Goal: Task Accomplishment & Management: Manage account settings

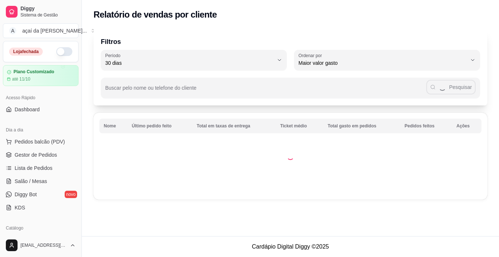
select select "30"
select select "HIGHEST_TOTAL_SPENT_WITH_ORDERS"
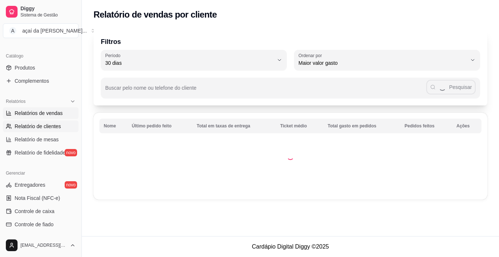
click at [18, 112] on span "Relatórios de vendas" at bounding box center [39, 112] width 48 height 7
select select "ALL"
select select "0"
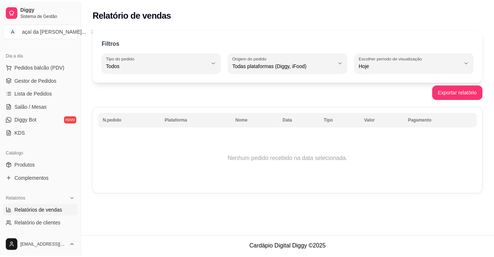
scroll to position [26, 0]
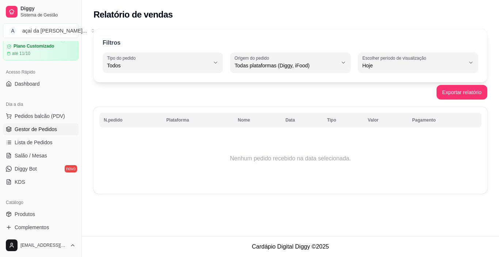
click at [34, 128] on span "Gestor de Pedidos" at bounding box center [36, 128] width 42 height 7
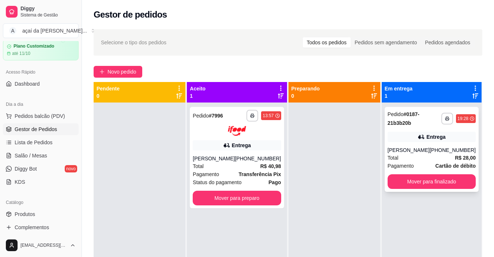
click at [456, 109] on div "**********" at bounding box center [431, 149] width 94 height 85
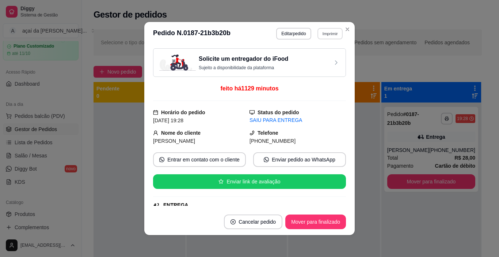
click at [329, 34] on button "Imprimir" at bounding box center [330, 33] width 25 height 11
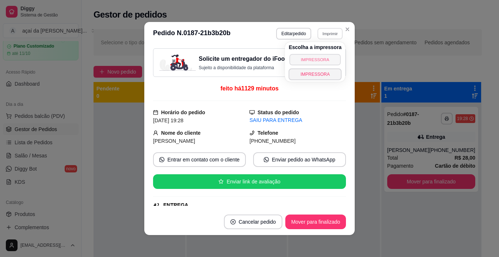
click at [325, 62] on button "IMPRESSORA" at bounding box center [315, 59] width 51 height 11
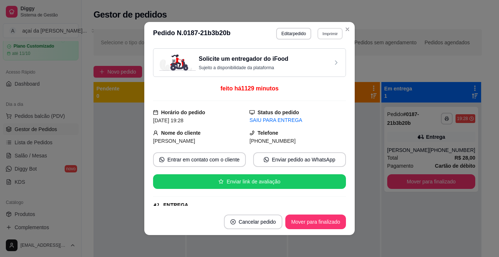
click at [334, 37] on button "Imprimir" at bounding box center [330, 33] width 25 height 11
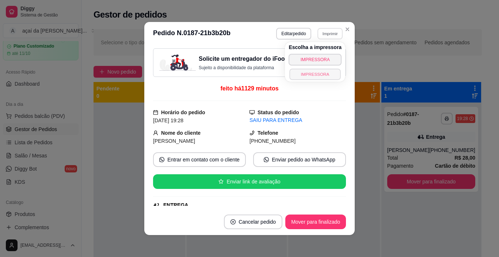
click at [316, 74] on button "IMPRESSORA" at bounding box center [315, 73] width 51 height 11
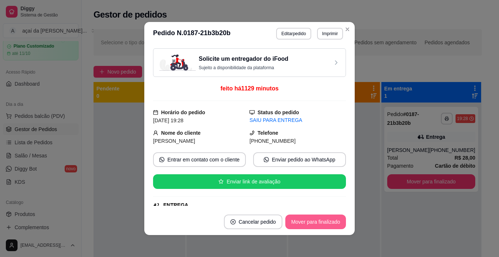
click at [318, 222] on button "Mover para finalizado" at bounding box center [315, 221] width 61 height 15
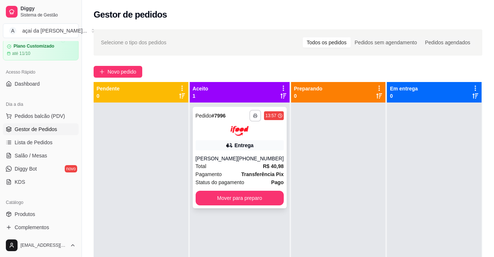
click at [250, 119] on button "button" at bounding box center [255, 116] width 12 height 12
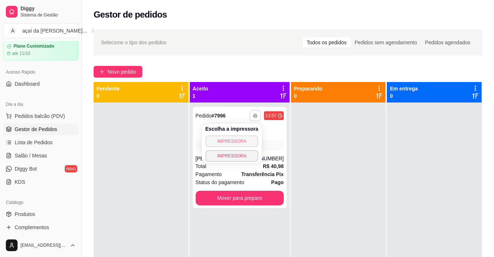
click at [238, 139] on button "IMPRESSORA" at bounding box center [231, 141] width 53 height 12
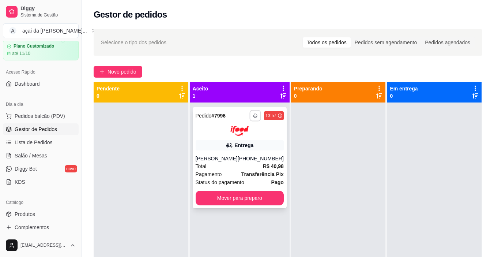
click at [254, 118] on button "button" at bounding box center [254, 115] width 11 height 11
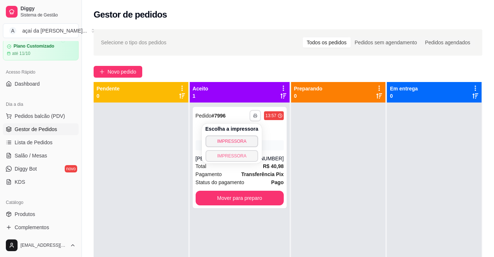
click at [239, 155] on button "IMPRESSORA" at bounding box center [231, 156] width 53 height 12
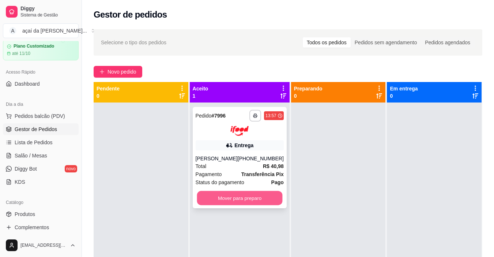
click at [242, 197] on button "Mover para preparo" at bounding box center [240, 197] width 86 height 14
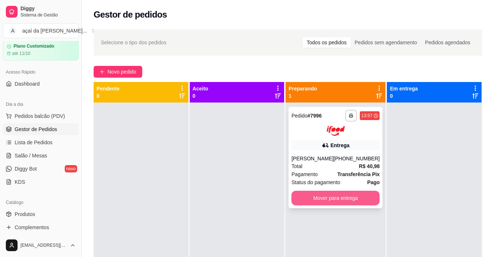
click at [328, 196] on button "Mover para entrega" at bounding box center [335, 197] width 88 height 15
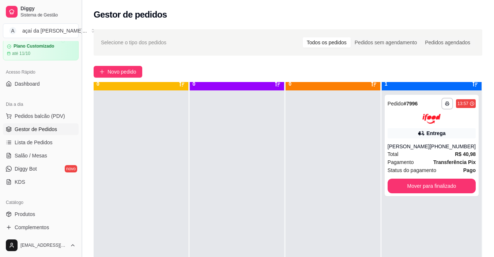
scroll to position [24, 0]
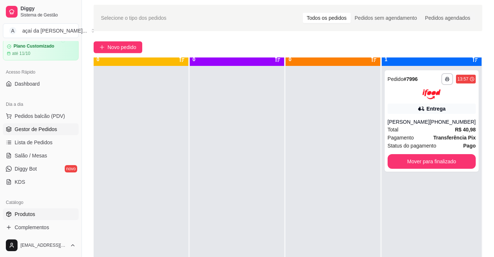
click at [54, 213] on link "Produtos" at bounding box center [41, 214] width 76 height 12
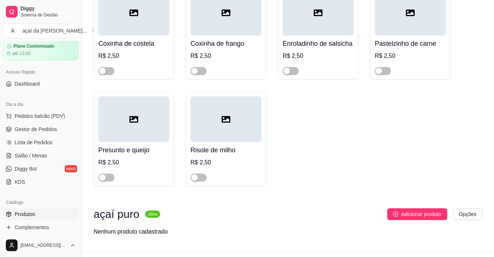
scroll to position [823, 0]
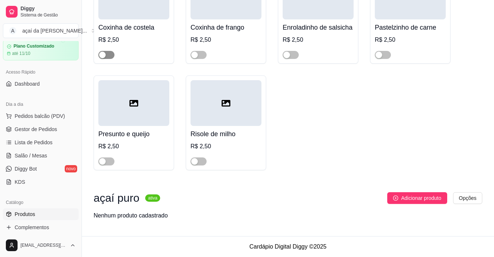
click at [102, 54] on div "button" at bounding box center [102, 55] width 7 height 7
click at [199, 55] on span "button" at bounding box center [198, 55] width 16 height 8
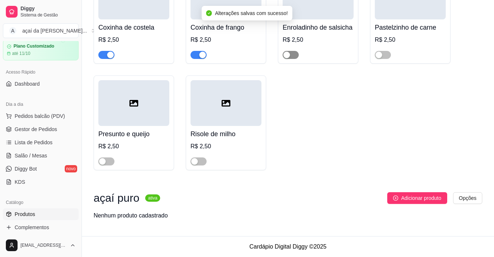
click at [291, 55] on span "button" at bounding box center [290, 55] width 16 height 8
click at [383, 56] on span "button" at bounding box center [383, 55] width 16 height 8
click at [199, 159] on span "button" at bounding box center [198, 161] width 16 height 8
click at [99, 159] on span "button" at bounding box center [106, 161] width 16 height 8
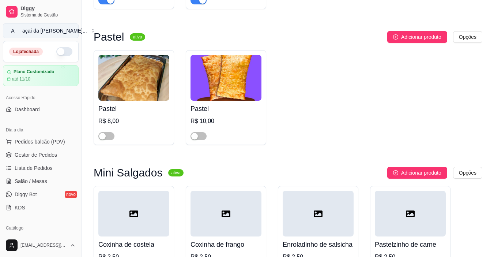
scroll to position [567, 0]
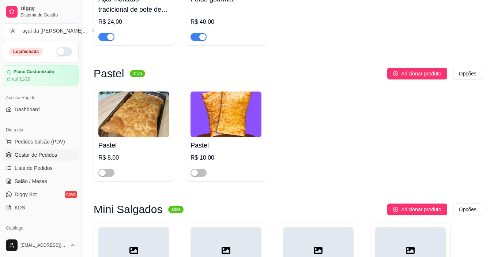
click at [38, 157] on span "Gestor de Pedidos" at bounding box center [36, 154] width 42 height 7
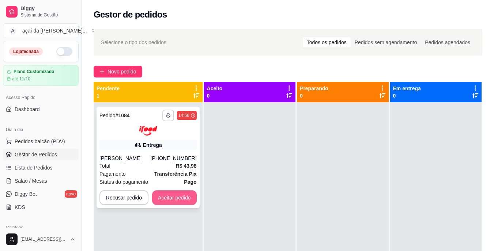
click at [180, 204] on button "Aceitar pedido" at bounding box center [174, 197] width 45 height 15
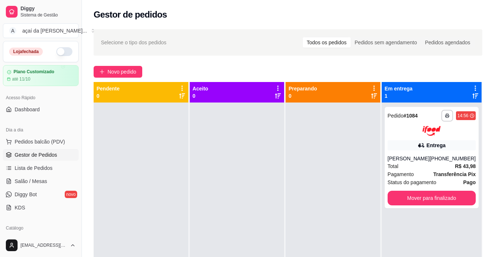
scroll to position [12, 0]
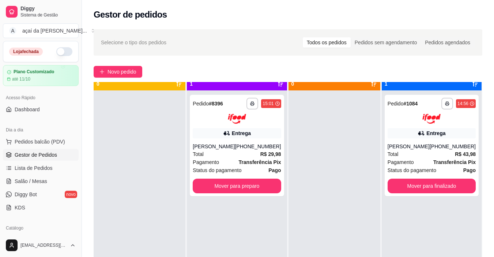
click at [56, 49] on button "button" at bounding box center [64, 51] width 16 height 9
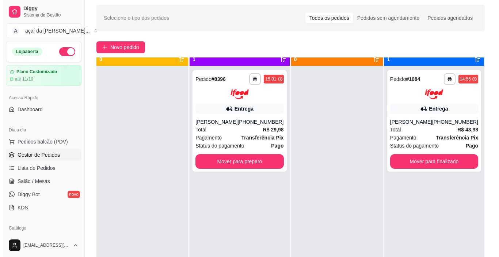
scroll to position [20, 0]
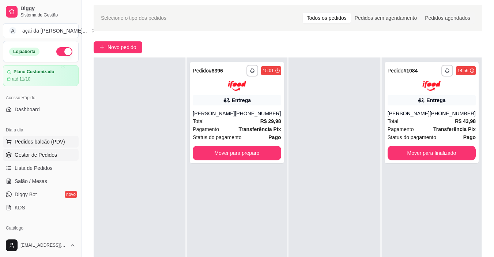
click at [40, 140] on span "Pedidos balcão (PDV)" at bounding box center [40, 141] width 50 height 7
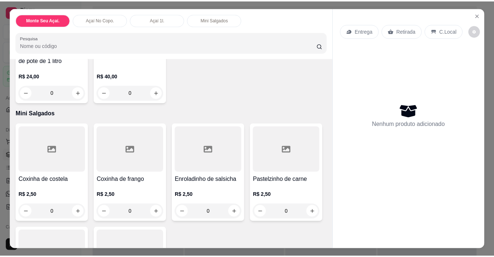
scroll to position [558, 0]
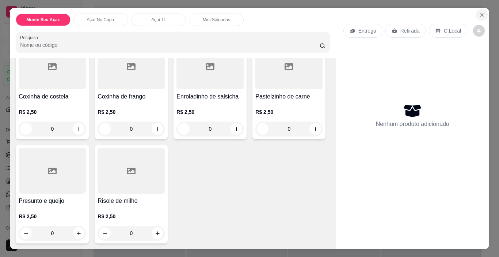
click at [479, 12] on icon "Close" at bounding box center [482, 15] width 6 height 6
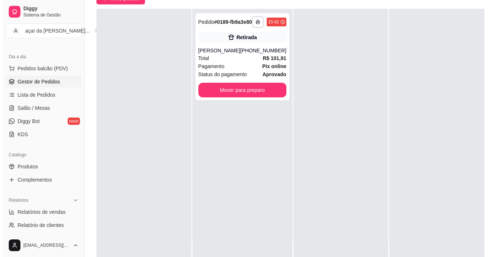
scroll to position [111, 0]
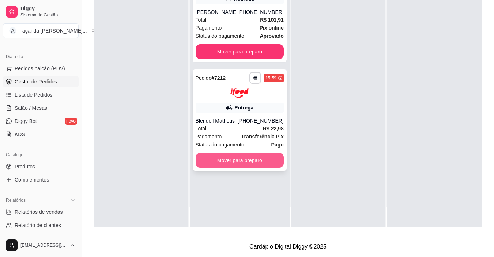
click at [209, 159] on button "Mover para preparo" at bounding box center [240, 160] width 88 height 15
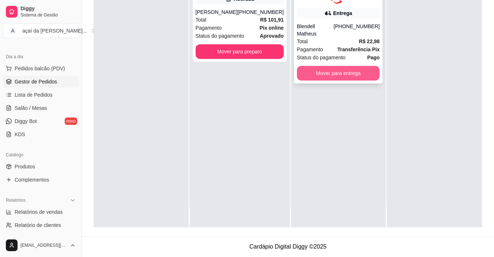
click at [320, 68] on button "Mover para entrega" at bounding box center [338, 73] width 83 height 15
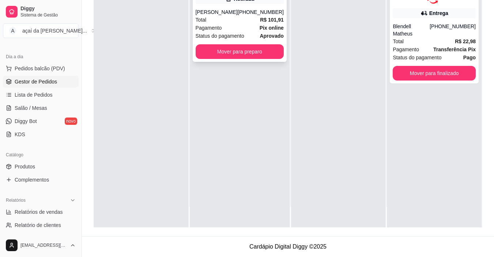
click at [222, 11] on div "**********" at bounding box center [240, 18] width 94 height 87
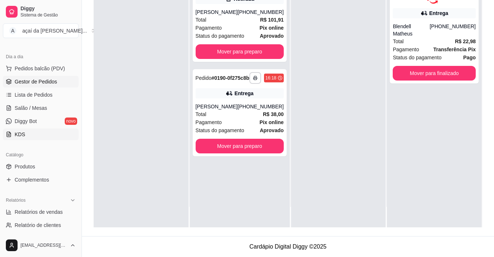
scroll to position [134, 0]
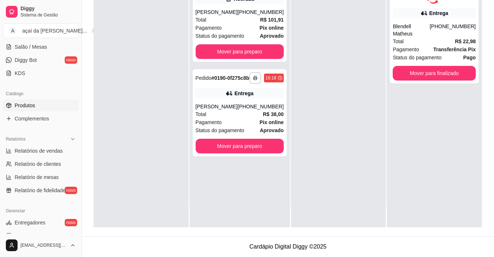
click at [52, 103] on link "Produtos" at bounding box center [41, 105] width 76 height 12
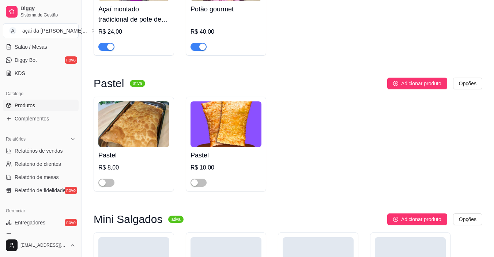
scroll to position [646, 0]
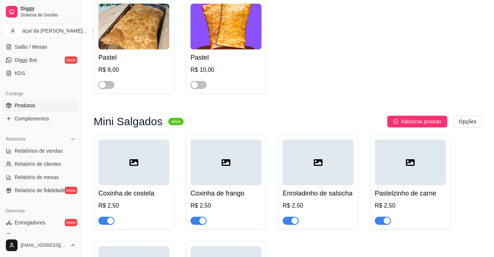
click at [197, 91] on div "Pastel R$ 10,00" at bounding box center [226, 46] width 80 height 95
click at [199, 84] on span "button" at bounding box center [198, 85] width 16 height 8
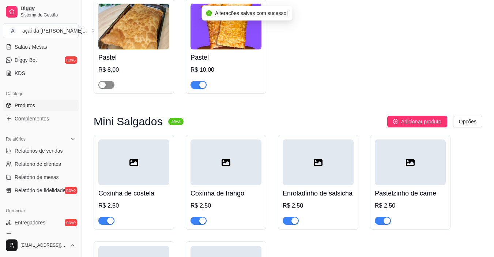
click at [105, 85] on div "button" at bounding box center [102, 84] width 7 height 7
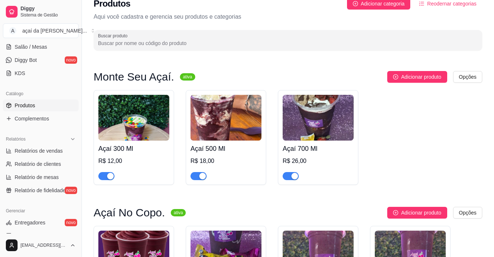
scroll to position [0, 0]
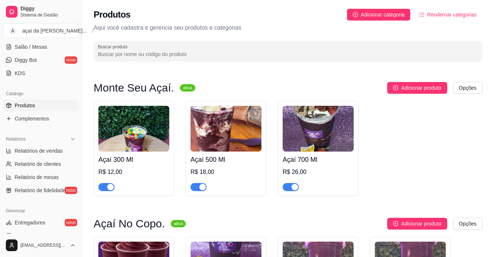
click at [452, 15] on span "Reodernar categorias" at bounding box center [451, 15] width 49 height 8
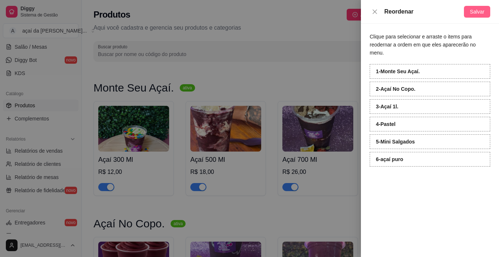
click at [479, 10] on span "Salvar" at bounding box center [477, 12] width 15 height 8
drag, startPoint x: 420, startPoint y: 89, endPoint x: 422, endPoint y: 80, distance: 9.1
click at [422, 80] on div "1 - açaí puro 2 - Açaí 1l. 3 - Monte Seu Açaí. 4 - Açaí No Copo. 5 - Pastel 6 -…" at bounding box center [430, 115] width 121 height 102
click at [470, 8] on button "Salvar" at bounding box center [477, 12] width 26 height 12
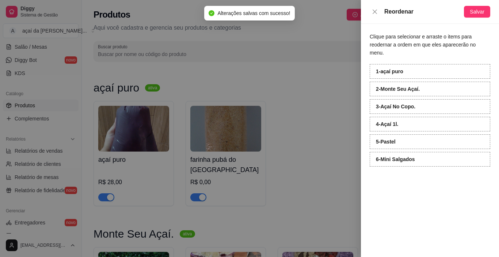
click at [271, 48] on div at bounding box center [249, 128] width 499 height 257
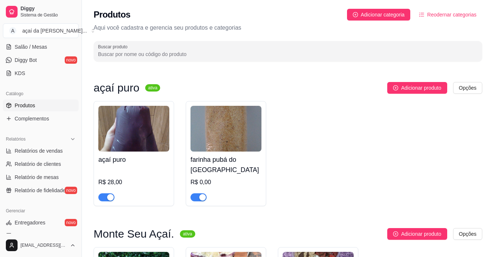
click at [208, 181] on div "R$ 0,00" at bounding box center [225, 182] width 71 height 9
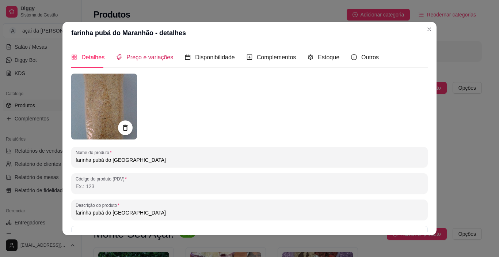
click at [154, 55] on span "Preço e variações" at bounding box center [149, 57] width 47 height 6
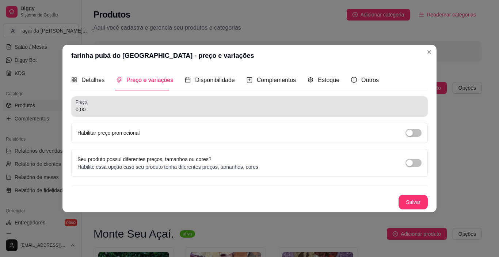
click at [162, 98] on div "Preço 0,00" at bounding box center [249, 106] width 357 height 20
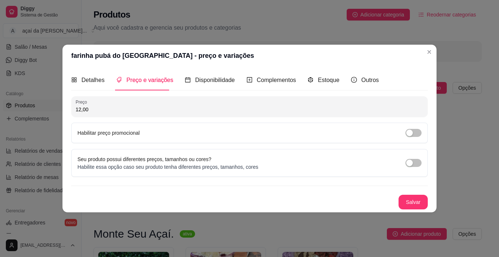
type input "12,00"
click at [407, 210] on div "Detalhes Preço e variações Disponibilidade Complementos Estoque Outros Nome do …" at bounding box center [249, 139] width 374 height 145
click at [410, 201] on button "Salvar" at bounding box center [413, 201] width 29 height 15
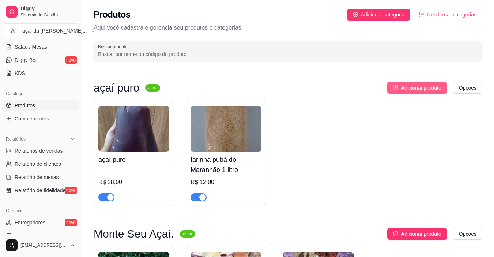
click at [414, 88] on span "Adicionar produto" at bounding box center [421, 88] width 40 height 8
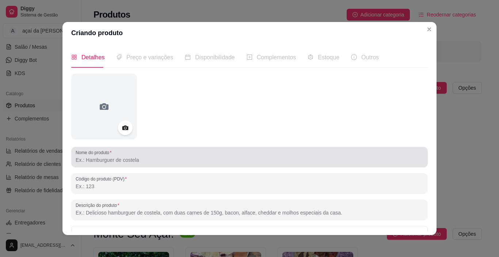
click at [114, 155] on div at bounding box center [250, 156] width 348 height 15
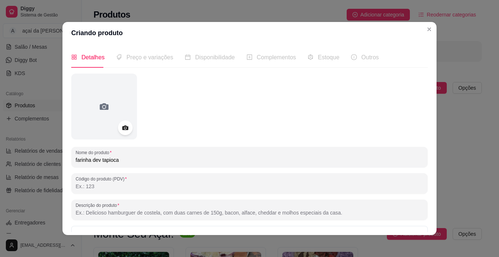
click at [99, 159] on input "farinha dev tapioca" at bounding box center [250, 159] width 348 height 7
type input "farinha de tapioca"
click at [161, 61] on div "Preço e variações" at bounding box center [144, 57] width 57 height 9
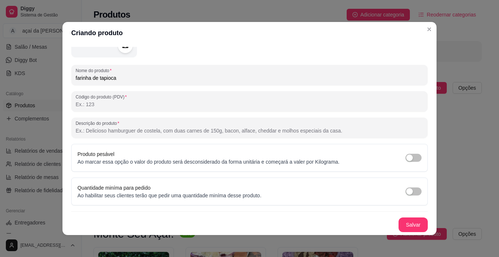
scroll to position [1, 0]
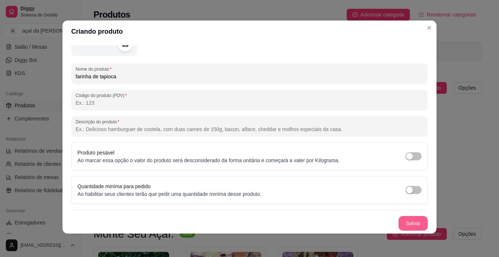
click at [404, 221] on button "Salvar" at bounding box center [413, 223] width 29 height 15
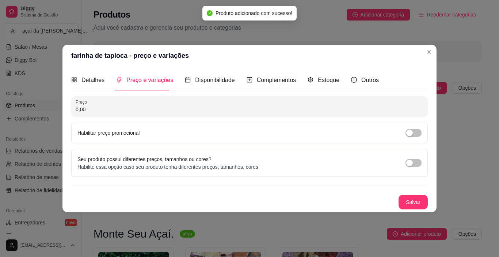
scroll to position [0, 0]
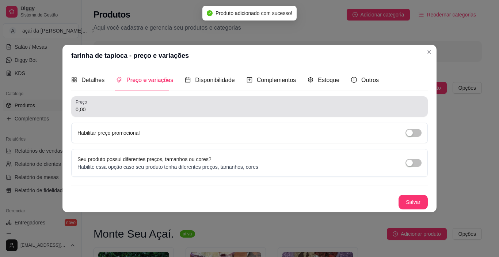
click at [150, 110] on input "0,00" at bounding box center [250, 109] width 348 height 7
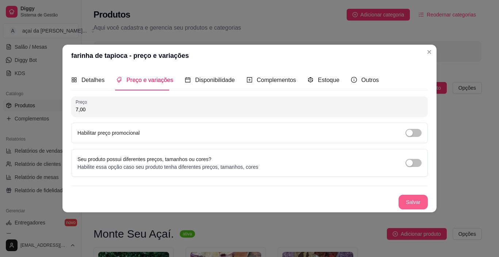
type input "7,00"
click at [415, 202] on button "Salvar" at bounding box center [413, 201] width 29 height 15
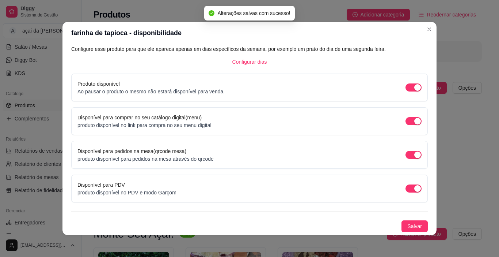
scroll to position [1, 0]
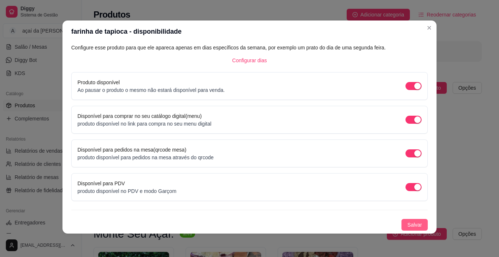
click at [407, 227] on span "Salvar" at bounding box center [414, 224] width 15 height 8
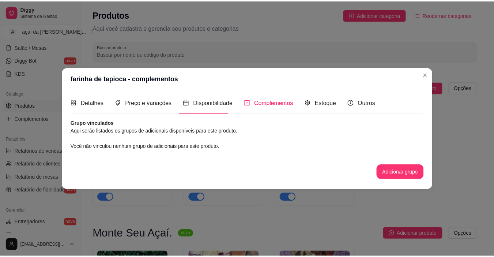
scroll to position [0, 0]
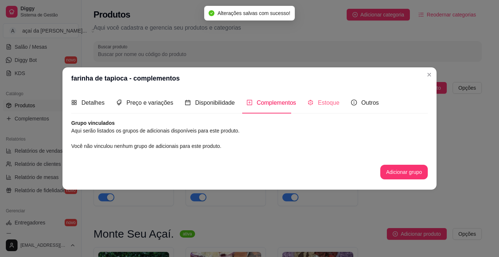
drag, startPoint x: 316, startPoint y: 90, endPoint x: 330, endPoint y: 97, distance: 16.3
click at [329, 96] on div "Detalhes Preço e variações Disponibilidade Complementos Estoque Outros Nome do …" at bounding box center [249, 139] width 374 height 100
click at [333, 102] on span "Estoque" at bounding box center [329, 102] width 22 height 6
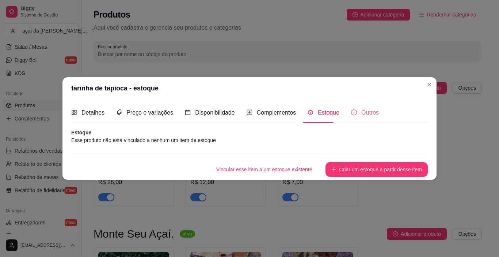
click at [360, 118] on div "Outros" at bounding box center [365, 112] width 28 height 21
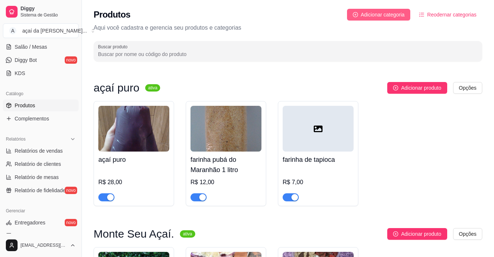
click at [378, 14] on span "Adicionar categoria" at bounding box center [383, 15] width 44 height 8
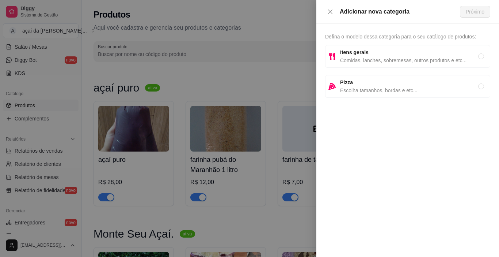
click at [361, 64] on span "Comidas, lanches, sobremesas, outros produtos e etc..." at bounding box center [409, 60] width 138 height 8
radio input "true"
click at [465, 8] on button "Próximo" at bounding box center [475, 12] width 30 height 12
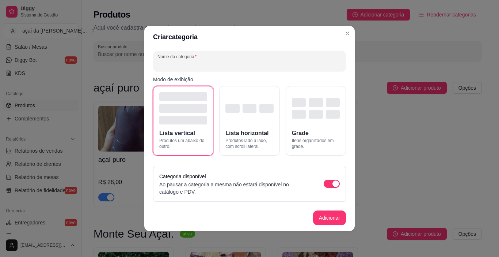
click at [228, 65] on input "Nome da categoria" at bounding box center [250, 63] width 184 height 7
type input "frutos dos mar"
click at [319, 215] on button "Adicionar" at bounding box center [330, 217] width 32 height 14
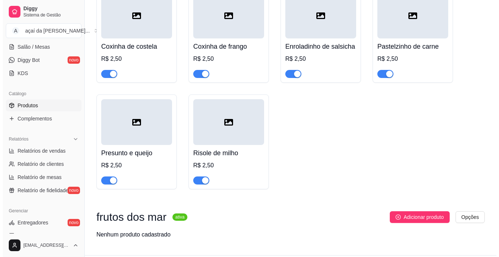
scroll to position [960, 0]
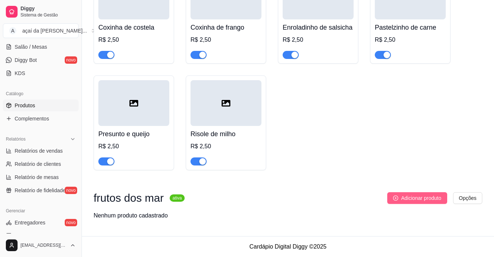
click at [416, 195] on span "Adicionar produto" at bounding box center [421, 198] width 40 height 8
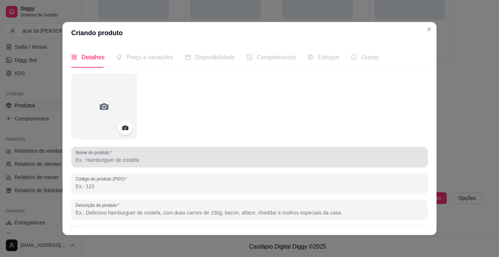
click at [166, 152] on div at bounding box center [250, 156] width 348 height 15
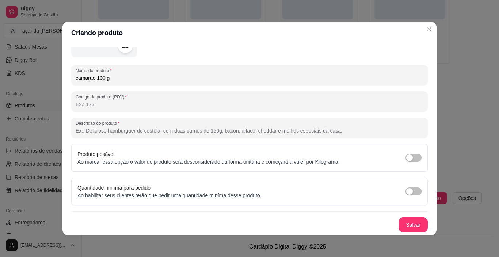
scroll to position [1, 0]
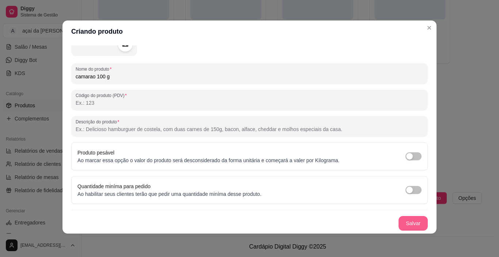
type input "camarao 100 g"
click at [401, 220] on button "Salvar" at bounding box center [413, 223] width 29 height 15
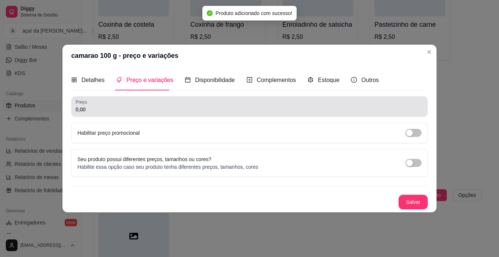
click at [132, 103] on div "0,00" at bounding box center [250, 106] width 348 height 15
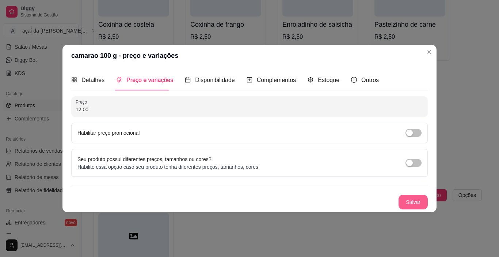
type input "12,00"
click at [411, 200] on button "Salvar" at bounding box center [413, 202] width 29 height 14
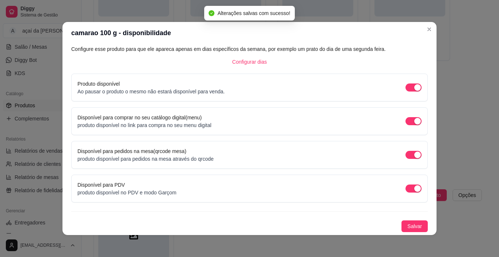
scroll to position [1, 0]
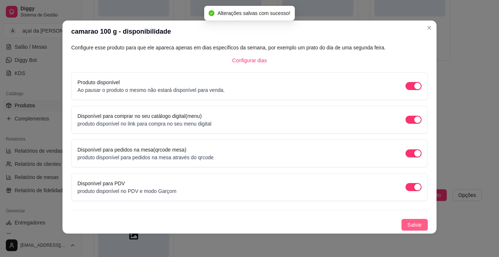
click at [414, 225] on span "Salvar" at bounding box center [414, 224] width 15 height 8
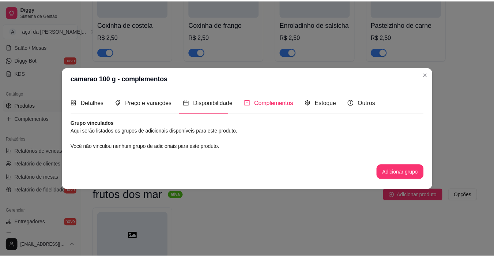
scroll to position [0, 0]
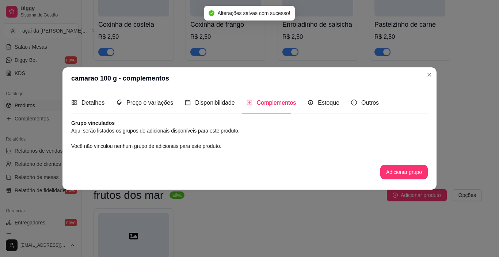
click at [435, 76] on header "camarao 100 g - complementos" at bounding box center [249, 78] width 374 height 22
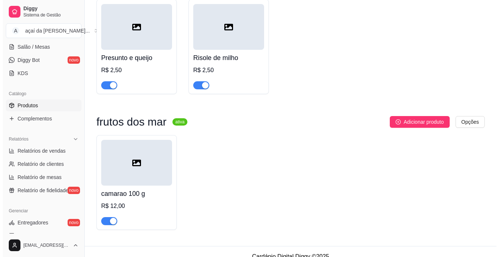
scroll to position [1046, 0]
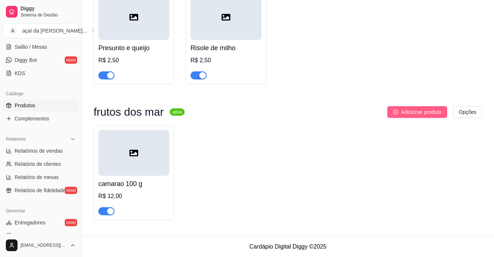
click at [398, 111] on icon "plus-circle" at bounding box center [395, 111] width 5 height 5
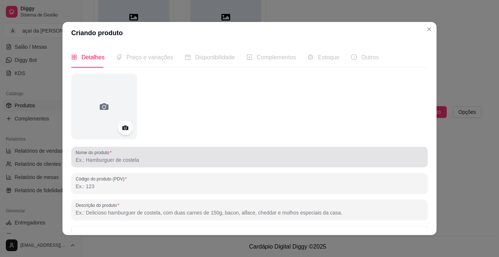
click at [106, 166] on div "Nome do produto" at bounding box center [249, 157] width 357 height 20
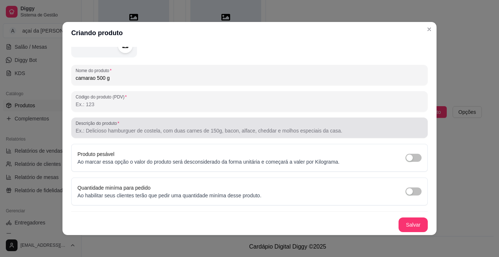
scroll to position [1, 0]
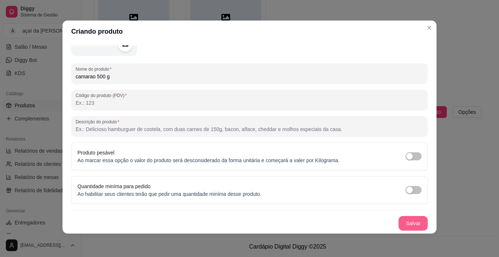
type input "camarao 500 g"
click at [405, 219] on button "Salvar" at bounding box center [413, 223] width 29 height 15
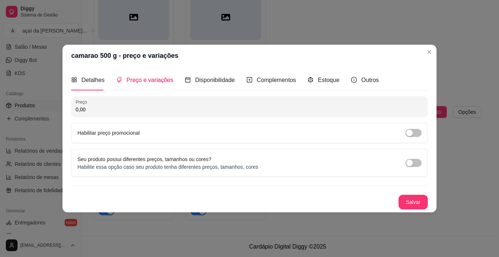
scroll to position [0, 0]
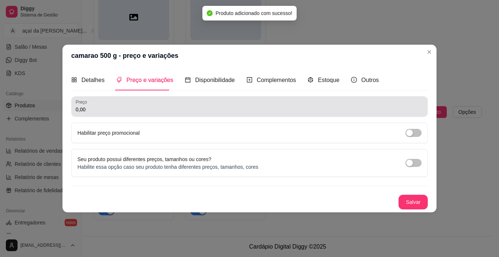
click at [150, 107] on input "0,00" at bounding box center [250, 109] width 348 height 7
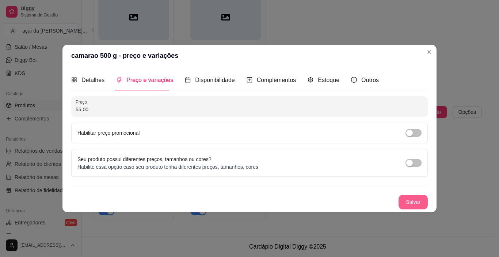
type input "55,00"
click at [405, 200] on button "Salvar" at bounding box center [413, 201] width 29 height 15
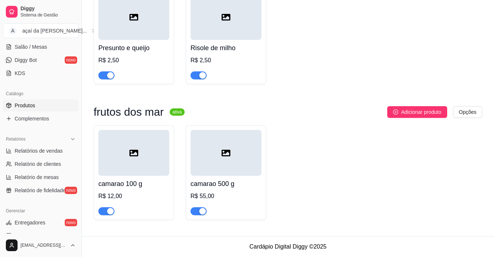
click at [409, 111] on span "Adicionar produto" at bounding box center [421, 112] width 40 height 8
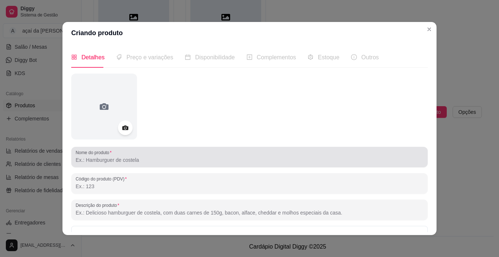
click at [154, 157] on input "Nome do produto" at bounding box center [250, 159] width 348 height 7
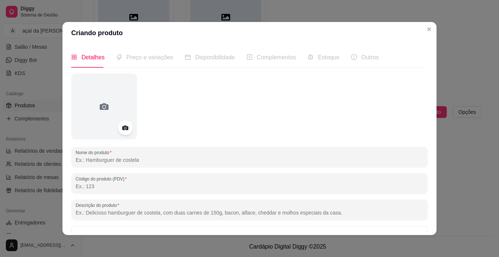
type input "a"
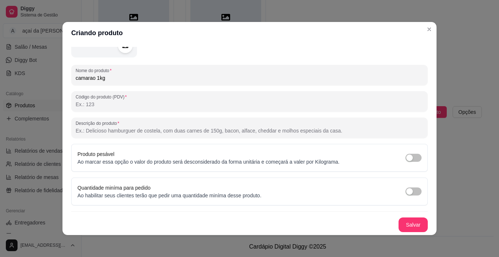
scroll to position [1, 0]
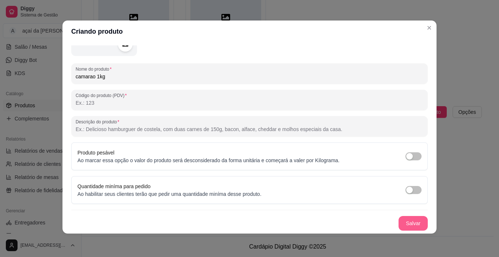
type input "camarao 1kg"
click at [405, 221] on button "Salvar" at bounding box center [413, 223] width 29 height 15
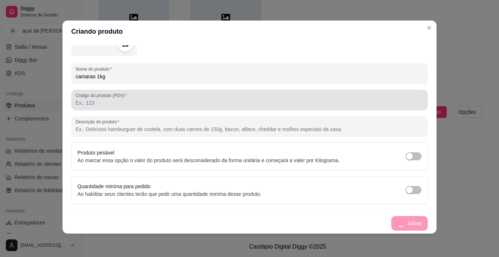
scroll to position [0, 0]
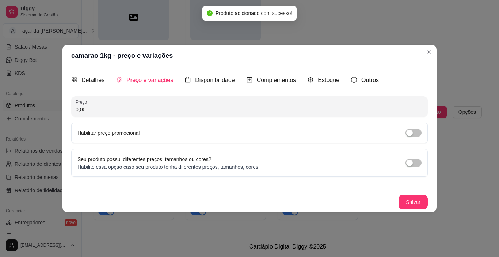
click at [130, 108] on input "0,00" at bounding box center [250, 109] width 348 height 7
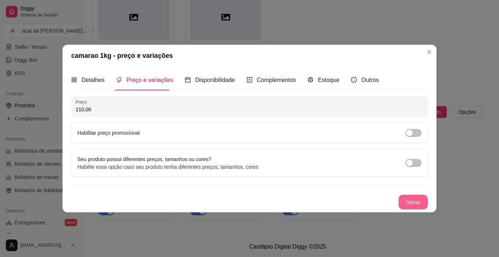
type input "110,00"
click at [409, 204] on button "Salvar" at bounding box center [413, 202] width 29 height 14
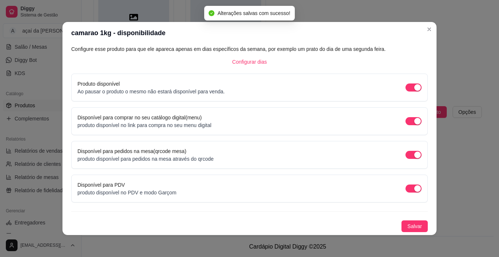
scroll to position [1, 0]
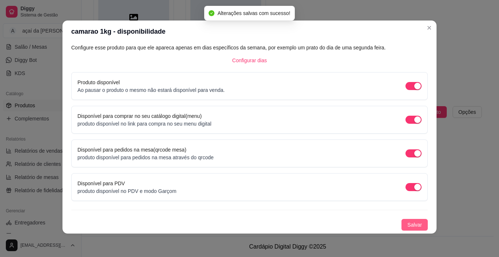
click at [407, 226] on span "Salvar" at bounding box center [414, 224] width 15 height 8
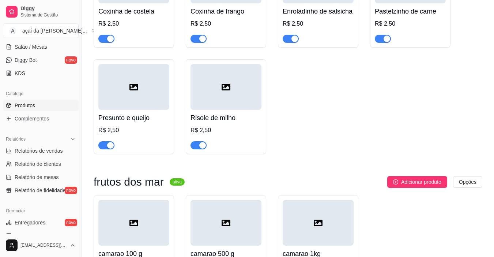
scroll to position [1046, 0]
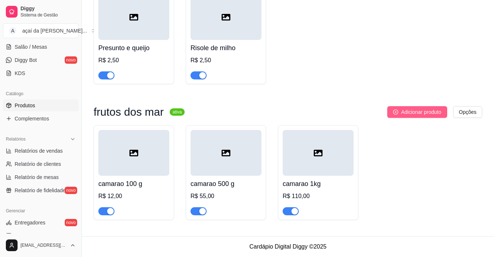
click at [412, 108] on span "Adicionar produto" at bounding box center [421, 112] width 40 height 8
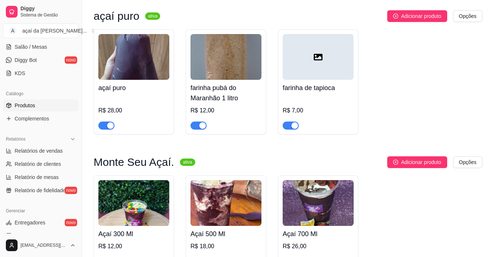
scroll to position [0, 0]
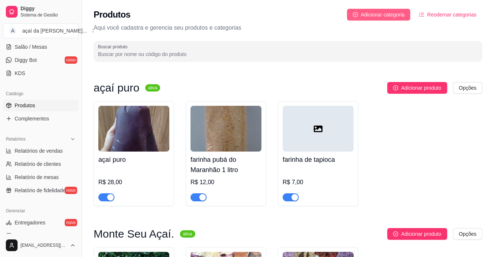
click at [386, 11] on span "Adicionar categoria" at bounding box center [383, 15] width 44 height 8
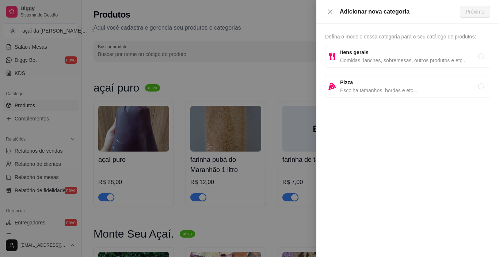
click at [393, 54] on span "Itens gerais" at bounding box center [409, 52] width 138 height 8
radio input "true"
click at [474, 10] on span "Próximo" at bounding box center [475, 12] width 19 height 8
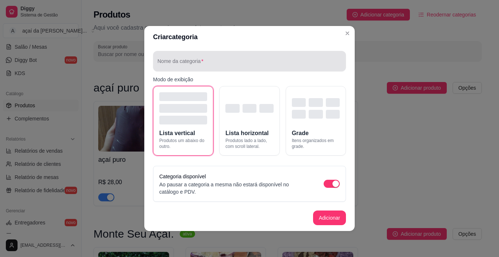
drag, startPoint x: 234, startPoint y: 65, endPoint x: 238, endPoint y: 65, distance: 4.0
click at [235, 65] on input "Nome da categoria" at bounding box center [250, 63] width 184 height 7
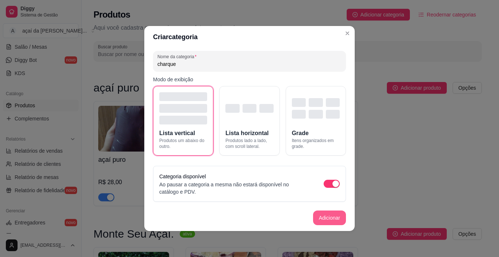
type input "charque"
click at [326, 220] on button "Adicionar" at bounding box center [329, 217] width 33 height 15
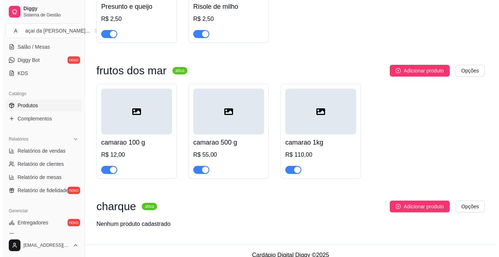
scroll to position [1096, 0]
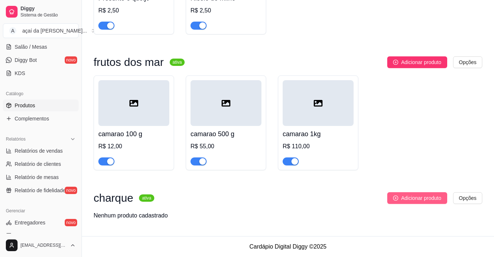
click at [423, 196] on span "Adicionar produto" at bounding box center [421, 198] width 40 height 8
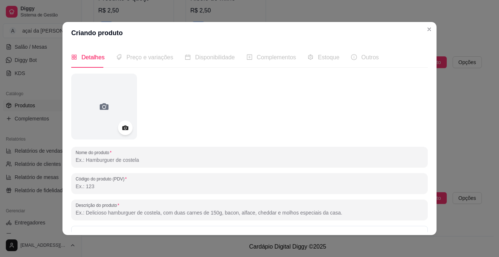
click at [145, 162] on input "Nome do produto" at bounding box center [250, 159] width 348 height 7
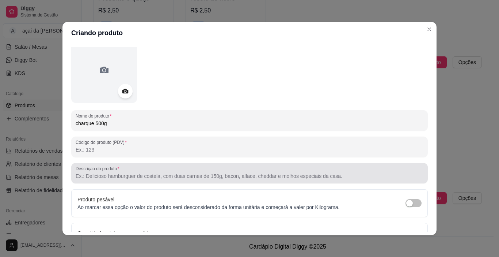
type input "charque 500g"
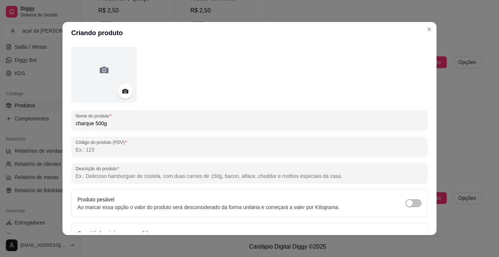
click at [160, 172] on input "Descrição do produto" at bounding box center [250, 175] width 348 height 7
type input "c"
drag, startPoint x: 80, startPoint y: 178, endPoint x: 229, endPoint y: 101, distance: 167.9
click at [236, 97] on div at bounding box center [249, 70] width 357 height 66
click at [89, 175] on input "bandeija de charque ponta de agulha" at bounding box center [250, 175] width 348 height 7
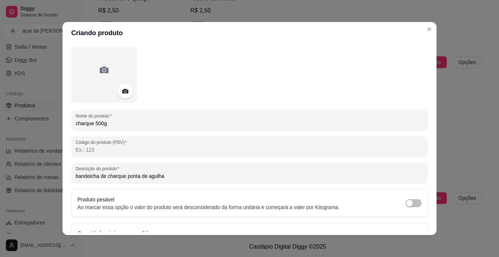
click at [95, 177] on input "bandeicha de charque ponta de agulha" at bounding box center [250, 175] width 348 height 7
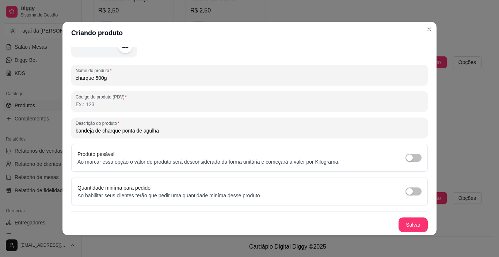
scroll to position [1, 0]
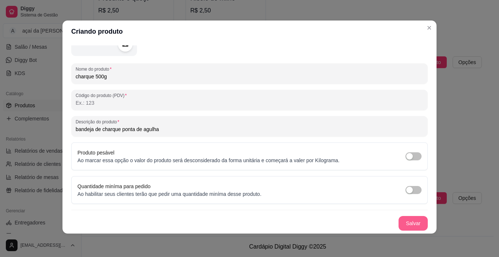
type input "bandeja de charque ponta de agulha"
click at [408, 221] on button "Salvar" at bounding box center [413, 223] width 29 height 15
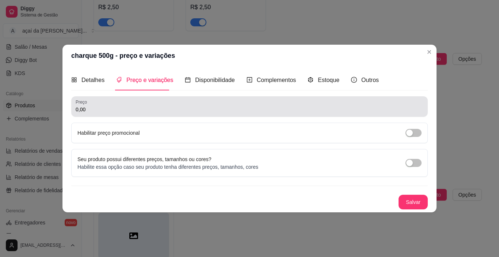
scroll to position [0, 0]
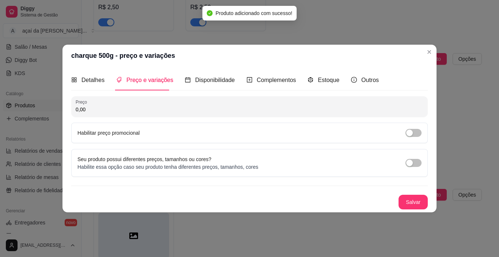
click at [139, 108] on input "0,00" at bounding box center [250, 109] width 348 height 7
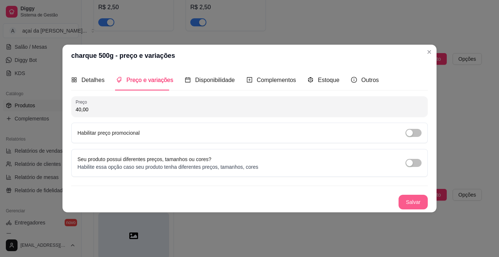
type input "40,00"
click at [417, 202] on button "Salvar" at bounding box center [413, 201] width 29 height 15
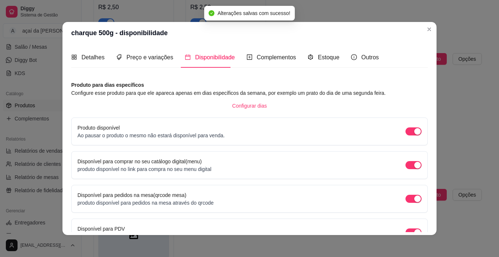
scroll to position [1, 0]
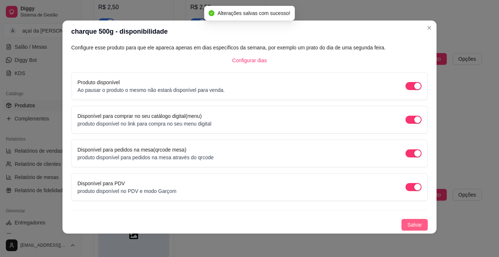
click at [402, 223] on button "Salvar" at bounding box center [415, 225] width 26 height 12
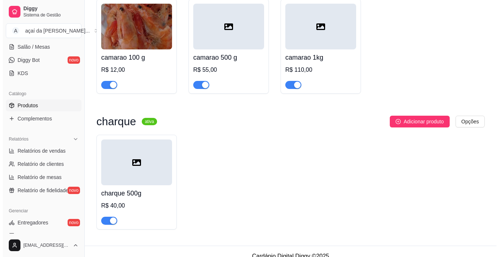
scroll to position [1182, 0]
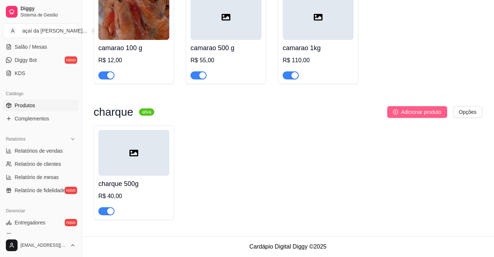
click at [425, 110] on span "Adicionar produto" at bounding box center [421, 112] width 40 height 8
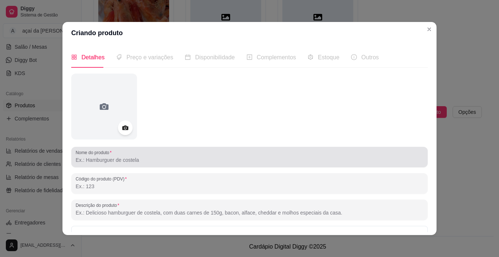
drag, startPoint x: 174, startPoint y: 165, endPoint x: 177, endPoint y: 162, distance: 4.5
click at [175, 164] on div "Nome do produto" at bounding box center [249, 157] width 357 height 20
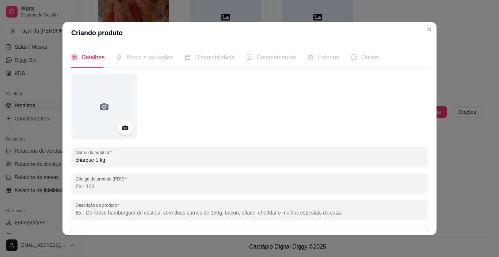
scroll to position [82, 0]
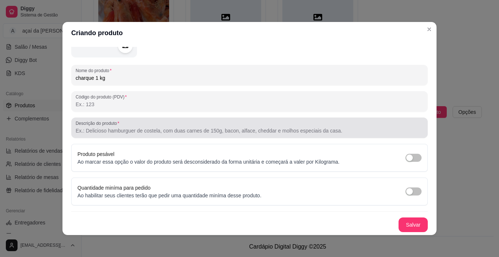
type input "charque 1 kg"
click at [190, 121] on div at bounding box center [250, 127] width 348 height 15
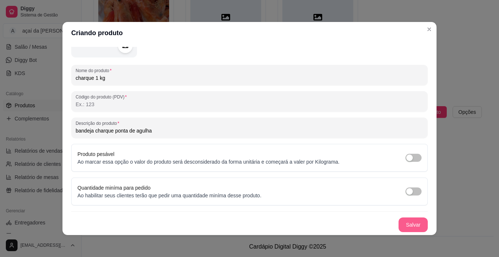
type input "bandeja charque ponta de agulha"
click at [404, 223] on button "Salvar" at bounding box center [413, 224] width 29 height 15
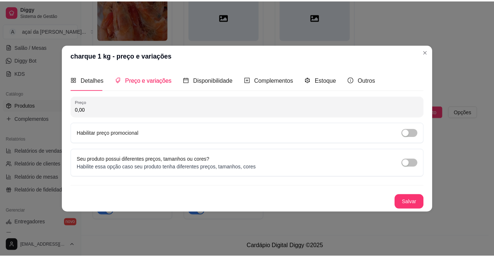
scroll to position [0, 0]
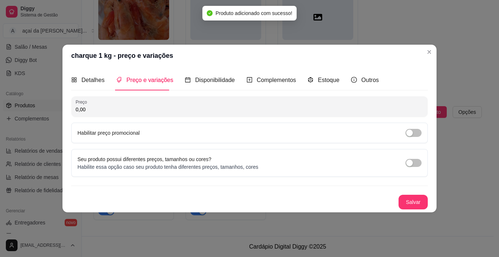
click at [148, 111] on input "0,00" at bounding box center [250, 109] width 348 height 7
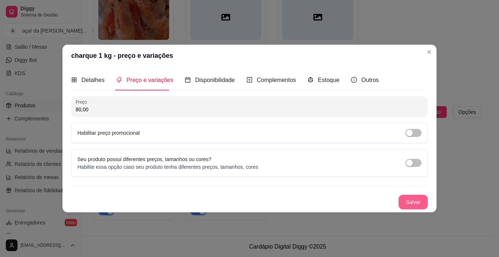
type input "80,00"
click at [405, 200] on button "Salvar" at bounding box center [413, 201] width 29 height 15
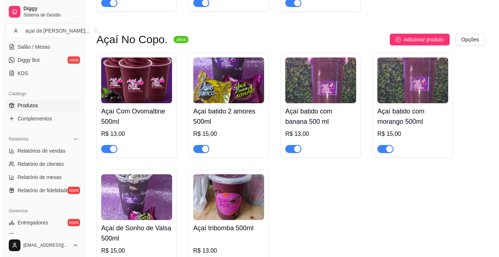
scroll to position [269, 0]
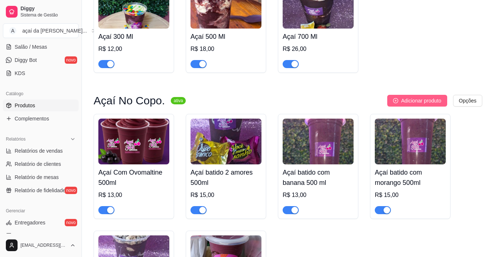
click at [405, 103] on span "Adicionar produto" at bounding box center [421, 100] width 40 height 8
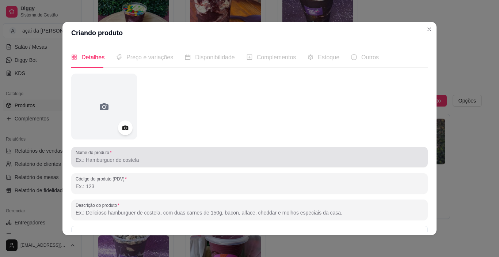
click at [197, 162] on input "Nome do produto" at bounding box center [250, 159] width 348 height 7
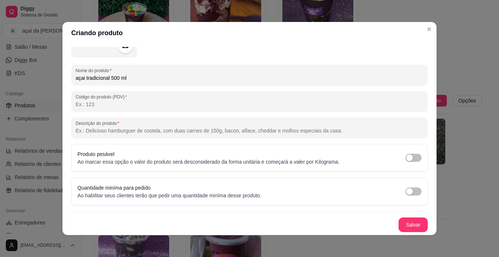
scroll to position [1, 0]
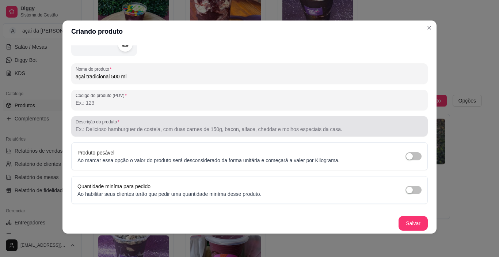
type input "açai tradicional 500 ml"
click at [153, 125] on div at bounding box center [250, 126] width 348 height 15
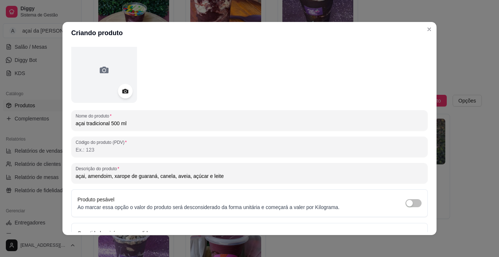
scroll to position [0, 0]
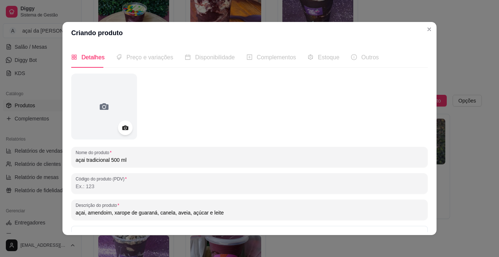
type input "açai, amendoim, xarope de guaraná, canela, aveia, açúcar e leite"
click at [145, 64] on div "Preço e variações" at bounding box center [144, 57] width 57 height 21
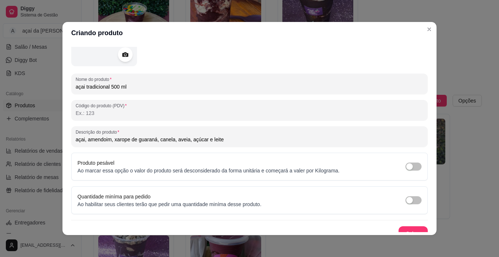
scroll to position [1, 0]
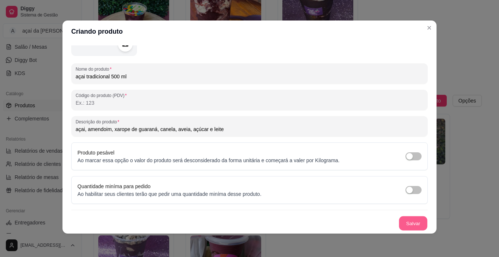
click at [416, 219] on button "Salvar" at bounding box center [413, 223] width 29 height 14
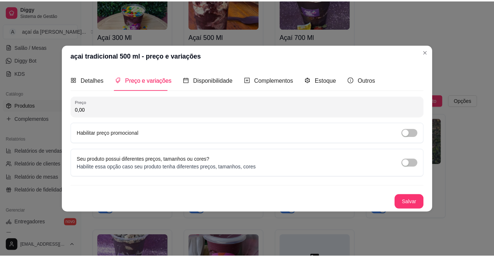
scroll to position [0, 0]
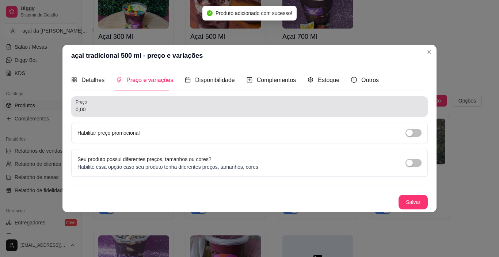
click at [224, 111] on input "0,00" at bounding box center [250, 109] width 348 height 7
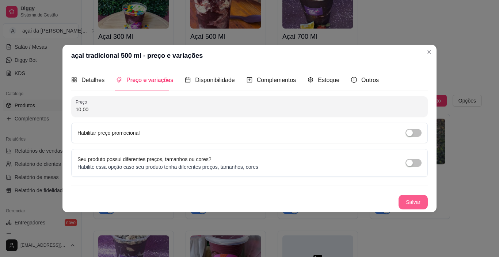
type input "10,00"
click at [417, 202] on button "Salvar" at bounding box center [413, 201] width 29 height 15
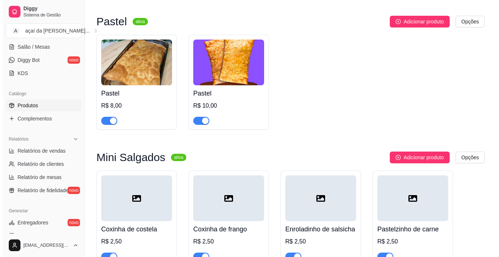
scroll to position [695, 0]
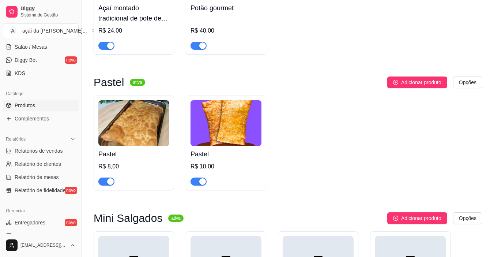
click at [113, 139] on img at bounding box center [133, 123] width 71 height 46
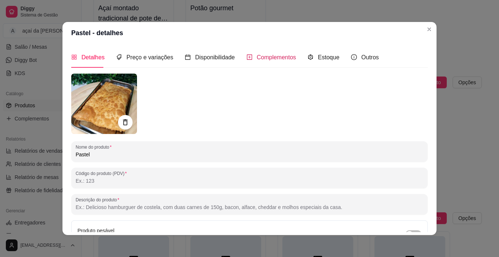
click at [265, 53] on div "Complementos" at bounding box center [272, 57] width 50 height 9
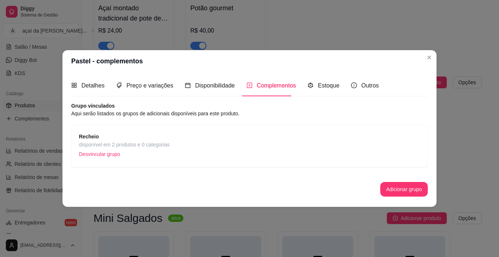
click at [102, 152] on p "Desvincular grupo" at bounding box center [124, 153] width 91 height 11
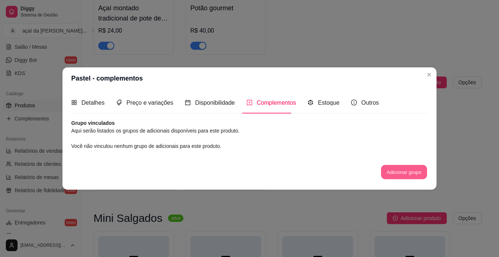
click at [405, 173] on button "Adicionar grupo" at bounding box center [404, 171] width 46 height 14
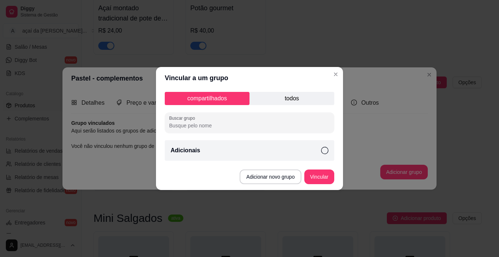
click at [322, 151] on icon at bounding box center [324, 150] width 7 height 7
click at [330, 148] on div "Adicionais" at bounding box center [250, 150] width 170 height 20
click at [281, 178] on button "Adicionar novo grupo" at bounding box center [271, 177] width 60 height 14
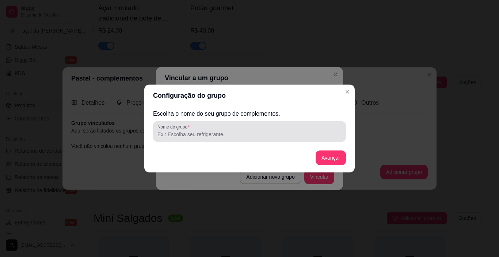
click at [204, 126] on div at bounding box center [250, 131] width 184 height 15
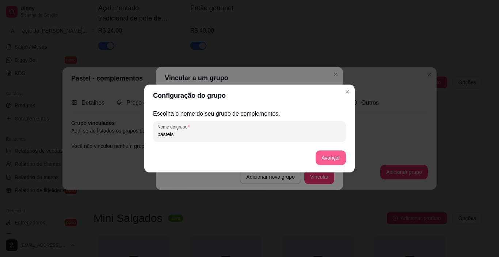
type input "pasteis"
click at [339, 156] on button "Avançar" at bounding box center [331, 157] width 30 height 15
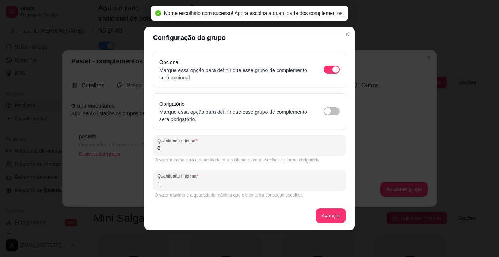
click at [227, 146] on input "0" at bounding box center [250, 147] width 184 height 7
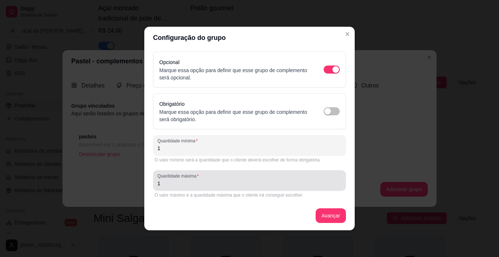
type input "1"
click at [204, 186] on input "1" at bounding box center [250, 182] width 184 height 7
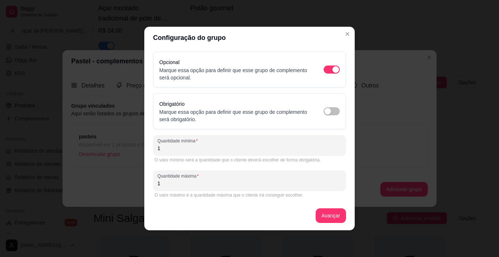
click at [330, 207] on div "Opcional Marque essa opção para definir que esse grupo de complemento será opci…" at bounding box center [249, 139] width 193 height 175
click at [325, 210] on button "Avançar" at bounding box center [331, 215] width 30 height 14
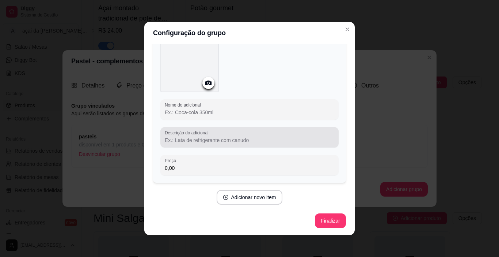
scroll to position [0, 0]
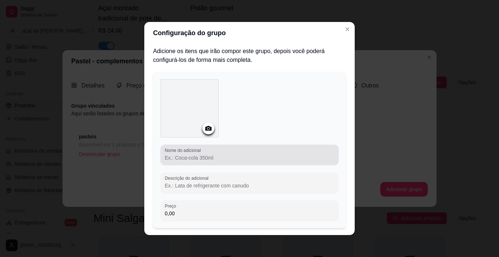
click at [224, 154] on input "Nome do adicional" at bounding box center [250, 157] width 170 height 7
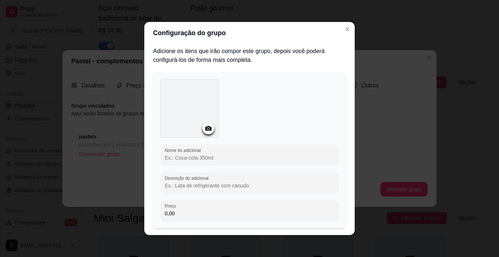
scroll to position [45, 0]
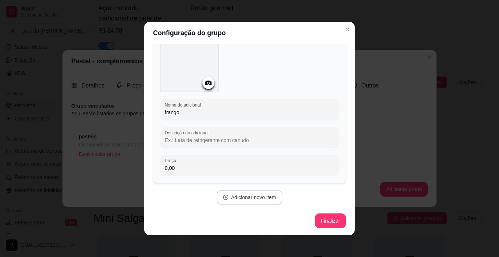
type input "frango"
click at [252, 200] on button "Adicionar novo item" at bounding box center [249, 197] width 64 height 14
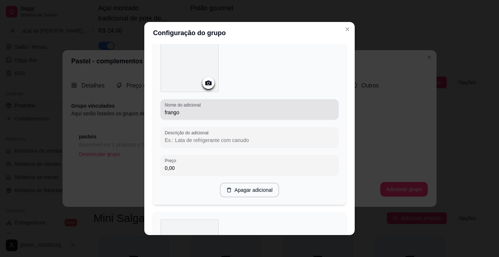
click at [275, 91] on div at bounding box center [249, 64] width 178 height 61
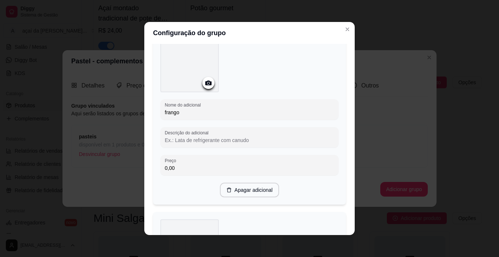
click at [310, 66] on div at bounding box center [249, 64] width 178 height 61
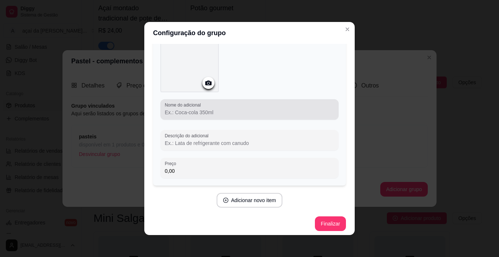
click at [247, 108] on div at bounding box center [250, 109] width 170 height 15
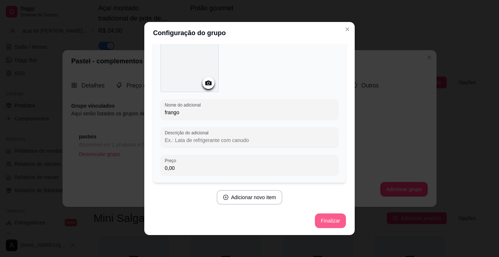
type input "frango"
click at [319, 219] on button "Finalizar" at bounding box center [330, 220] width 31 height 15
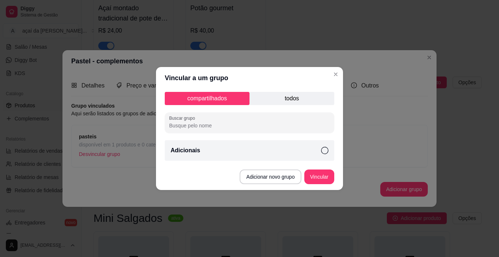
click at [285, 88] on header "Vincular a um grupo" at bounding box center [249, 78] width 187 height 22
click at [288, 99] on p "todos" at bounding box center [292, 98] width 85 height 13
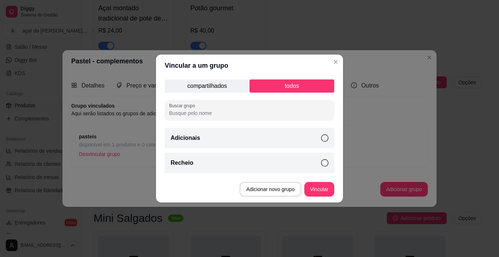
click at [328, 163] on icon at bounding box center [324, 162] width 7 height 7
click at [323, 186] on button "Vincular" at bounding box center [319, 189] width 30 height 15
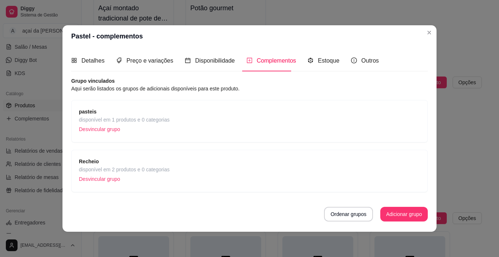
click at [103, 124] on p "Desvincular grupo" at bounding box center [124, 129] width 91 height 11
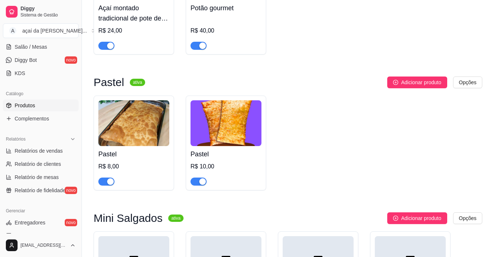
click at [202, 146] on img at bounding box center [225, 123] width 71 height 46
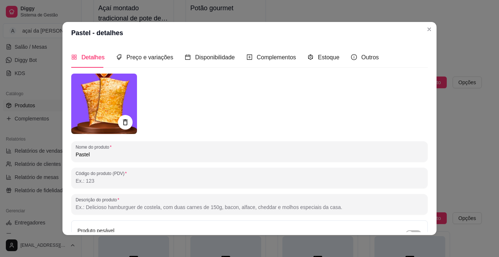
click at [265, 42] on header "Pastel - detalhes" at bounding box center [249, 33] width 374 height 22
click at [255, 68] on div "Complementos" at bounding box center [272, 57] width 50 height 21
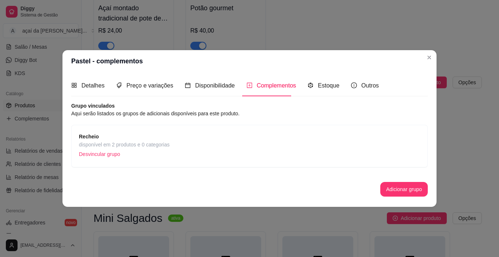
click at [133, 147] on span "disponível em 2 produtos e 0 categorias" at bounding box center [124, 144] width 91 height 8
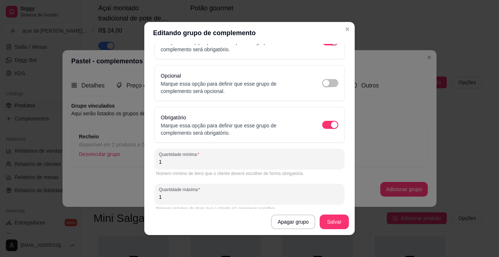
scroll to position [82, 0]
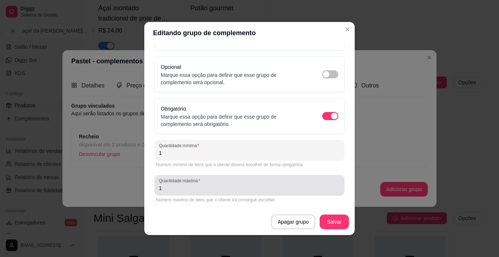
click at [193, 185] on input "1" at bounding box center [249, 187] width 181 height 7
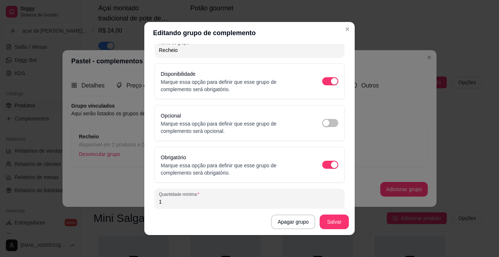
scroll to position [0, 0]
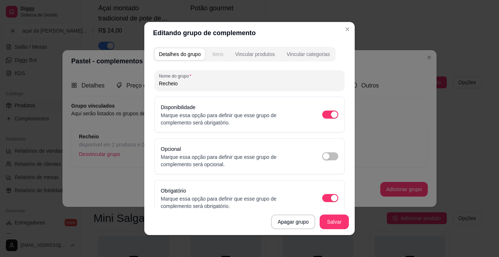
type input "2"
click at [217, 49] on button "Itens" at bounding box center [218, 54] width 20 height 12
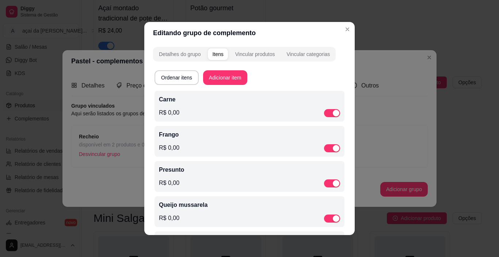
click at [243, 60] on div "Detalhes do grupo Itens Vincular produtos Vincular categorias" at bounding box center [244, 54] width 183 height 15
click at [254, 53] on div "Vincular produtos" at bounding box center [255, 53] width 40 height 7
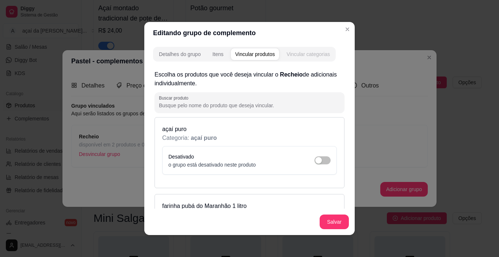
click at [312, 56] on div "Vincular categorias" at bounding box center [308, 53] width 43 height 7
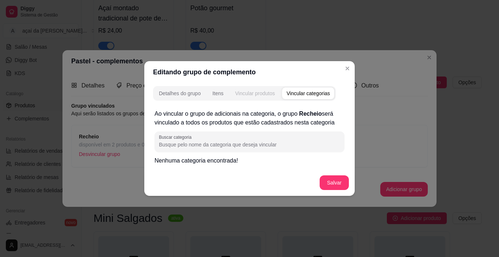
click at [267, 98] on button "Vincular produtos" at bounding box center [255, 93] width 49 height 12
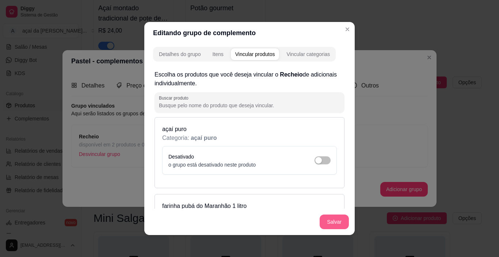
click at [336, 218] on button "Salvar" at bounding box center [334, 221] width 29 height 15
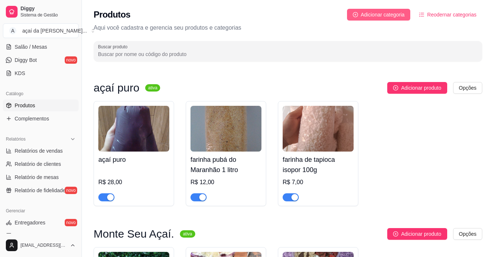
click at [385, 10] on button "Adicionar categoria" at bounding box center [379, 15] width 64 height 12
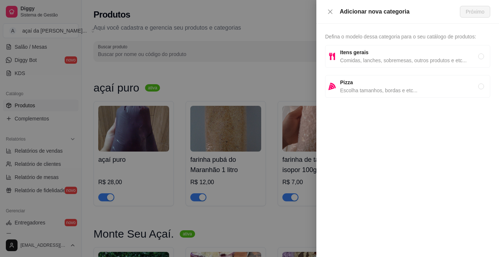
drag, startPoint x: 371, startPoint y: 52, endPoint x: 371, endPoint y: 45, distance: 7.3
click at [371, 52] on span "Itens gerais" at bounding box center [409, 52] width 138 height 8
radio input "true"
click at [473, 1] on div "Adicionar nova categoria Próximo" at bounding box center [407, 12] width 183 height 24
click at [476, 14] on span "Próximo" at bounding box center [475, 12] width 19 height 8
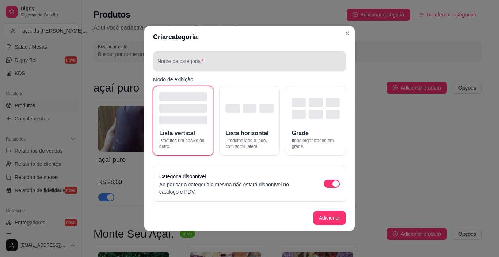
click at [217, 60] on input "Nome da categoria" at bounding box center [250, 63] width 184 height 7
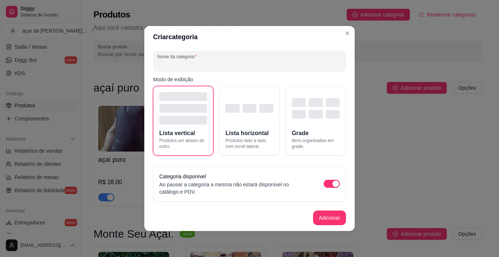
type input "p"
type input "tucupi"
click at [344, 216] on button "Adicionar" at bounding box center [329, 217] width 33 height 15
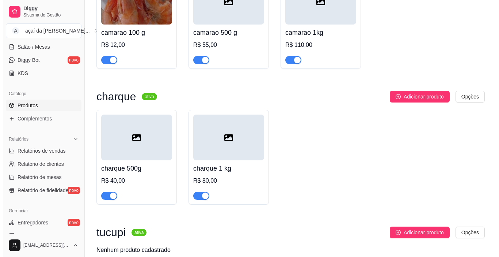
scroll to position [1232, 0]
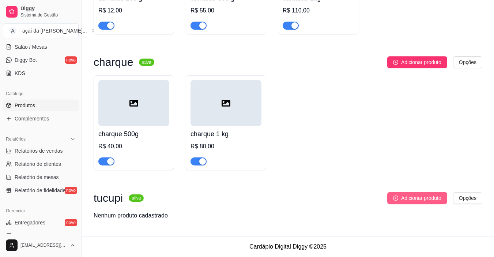
click at [417, 193] on button "Adicionar produto" at bounding box center [417, 198] width 60 height 12
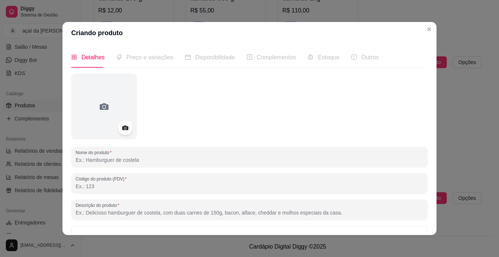
click at [153, 162] on input "Nome do produto" at bounding box center [250, 159] width 348 height 7
type input "pimenta no tucupi"
click at [161, 60] on span "Preço e variações" at bounding box center [149, 57] width 47 height 6
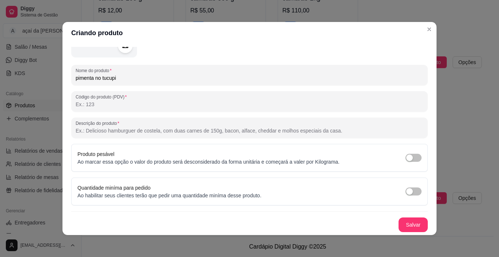
scroll to position [1, 0]
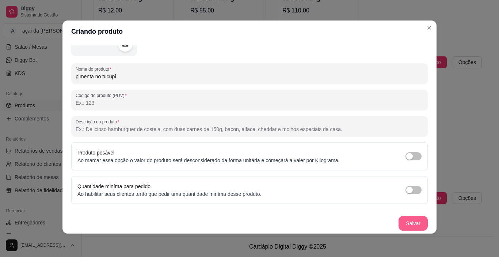
click at [399, 224] on button "Salvar" at bounding box center [413, 223] width 29 height 15
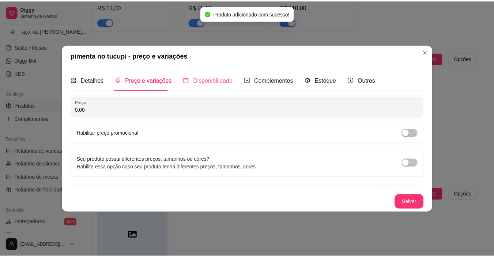
scroll to position [0, 0]
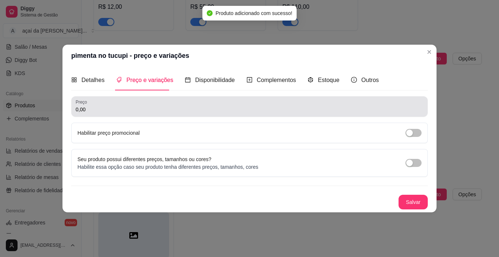
click at [124, 103] on div "0,00" at bounding box center [250, 106] width 348 height 15
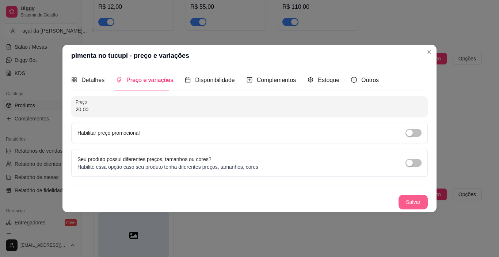
type input "20,00"
click at [414, 200] on button "Salvar" at bounding box center [413, 201] width 29 height 15
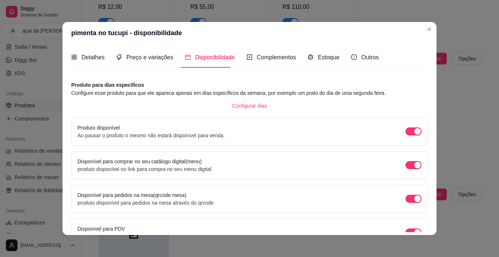
click at [428, 23] on header "pimenta no tucupi - disponibilidade" at bounding box center [249, 33] width 374 height 22
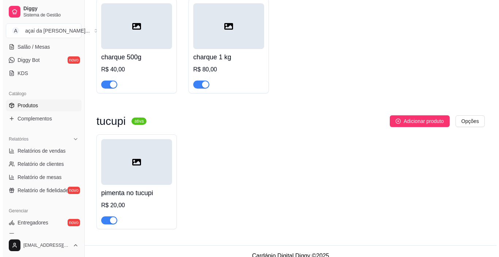
scroll to position [1318, 0]
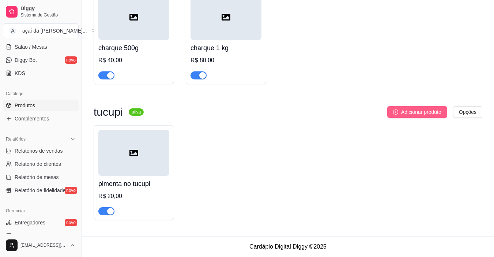
click at [435, 110] on span "Adicionar produto" at bounding box center [421, 112] width 40 height 8
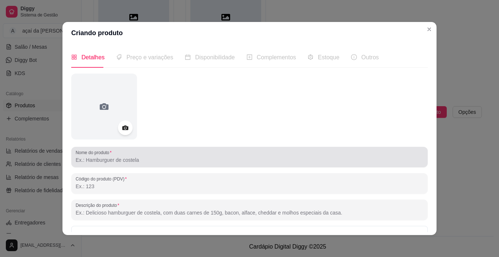
click at [232, 165] on div "Nome do produto" at bounding box center [249, 157] width 357 height 20
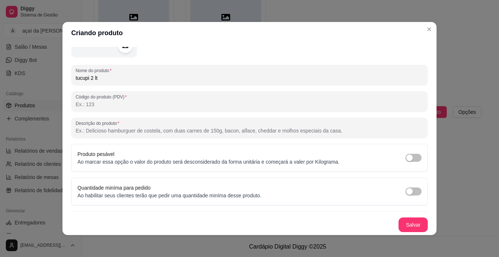
scroll to position [1, 0]
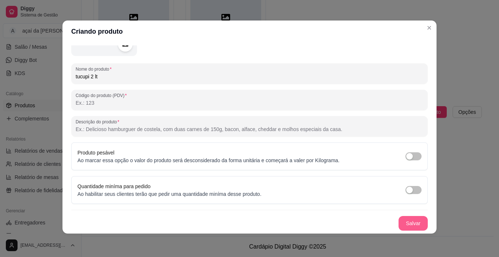
type input "tucupi 2 lt"
click at [415, 223] on button "Salvar" at bounding box center [413, 223] width 29 height 15
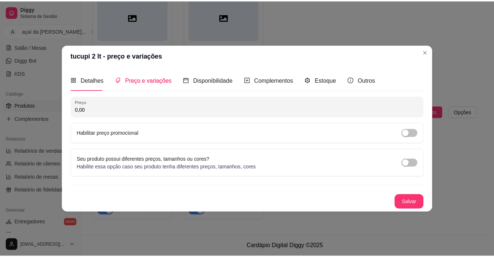
scroll to position [0, 0]
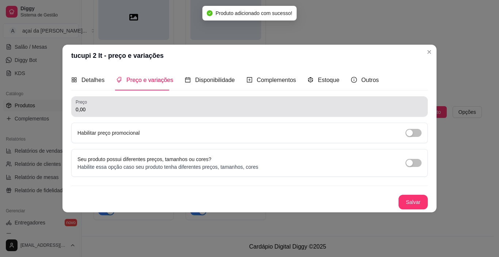
click at [163, 107] on input "0,00" at bounding box center [250, 109] width 348 height 7
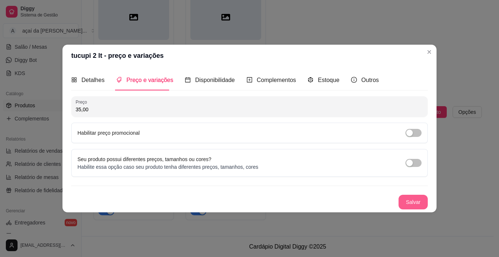
type input "35,00"
click at [411, 206] on button "Salvar" at bounding box center [413, 201] width 29 height 15
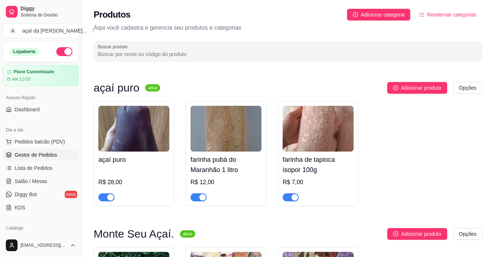
click at [54, 155] on span "Gestor de Pedidos" at bounding box center [36, 154] width 42 height 7
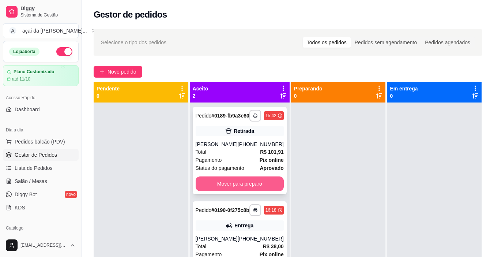
click at [242, 191] on button "Mover para preparo" at bounding box center [240, 183] width 88 height 15
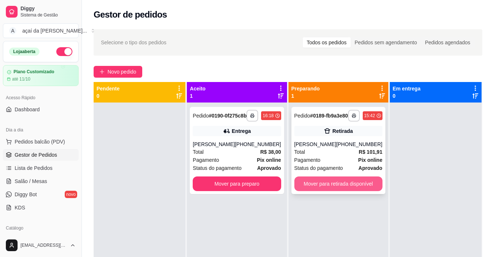
click at [336, 191] on button "Mover para retirada disponível" at bounding box center [338, 183] width 88 height 15
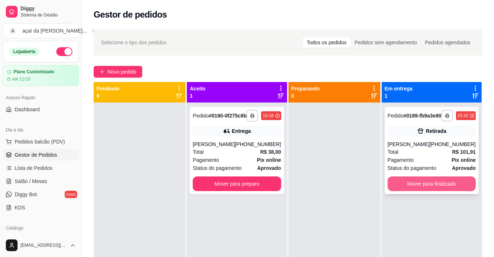
click at [450, 187] on button "Mover para finalizado" at bounding box center [431, 183] width 88 height 15
click at [242, 162] on div "Pagamento Pix online" at bounding box center [237, 160] width 88 height 8
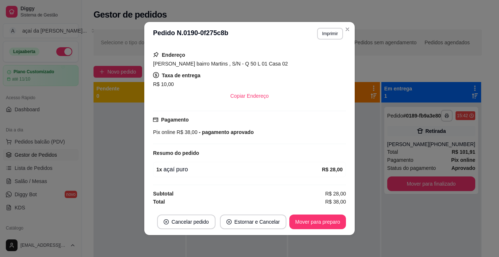
scroll to position [1, 0]
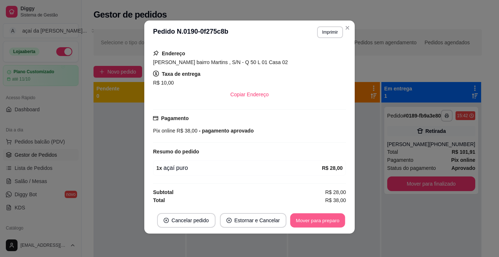
click at [319, 220] on button "Mover para preparo" at bounding box center [317, 220] width 55 height 14
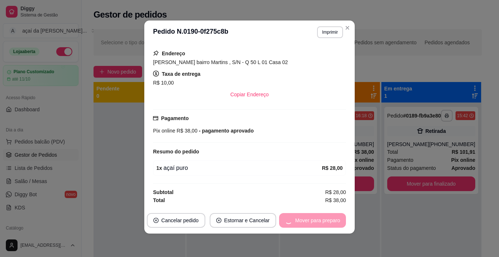
click at [319, 220] on div "Mover para preparo" at bounding box center [312, 220] width 67 height 15
click at [318, 227] on button "Mover para entrega" at bounding box center [318, 220] width 56 height 15
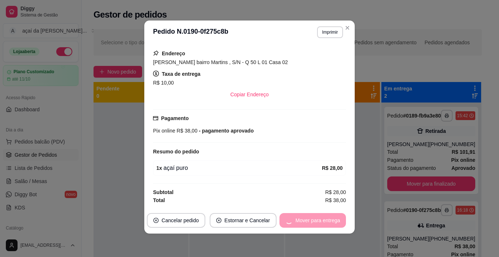
click at [316, 219] on div "Mover para entrega" at bounding box center [313, 220] width 67 height 15
click at [316, 219] on button "Mover para finalizado" at bounding box center [315, 220] width 61 height 15
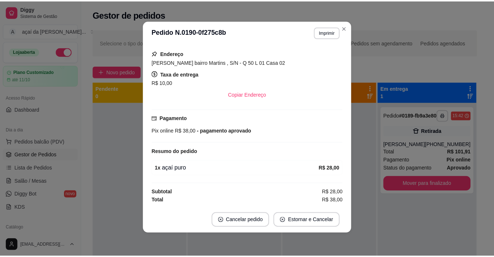
scroll to position [139, 0]
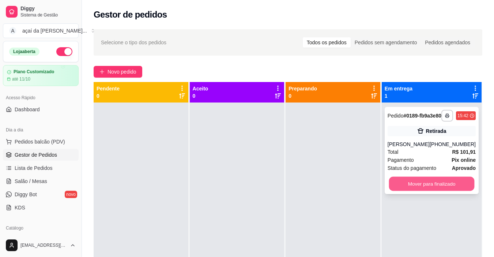
click at [443, 189] on button "Mover para finalizado" at bounding box center [431, 184] width 86 height 14
